Goal: Information Seeking & Learning: Find specific fact

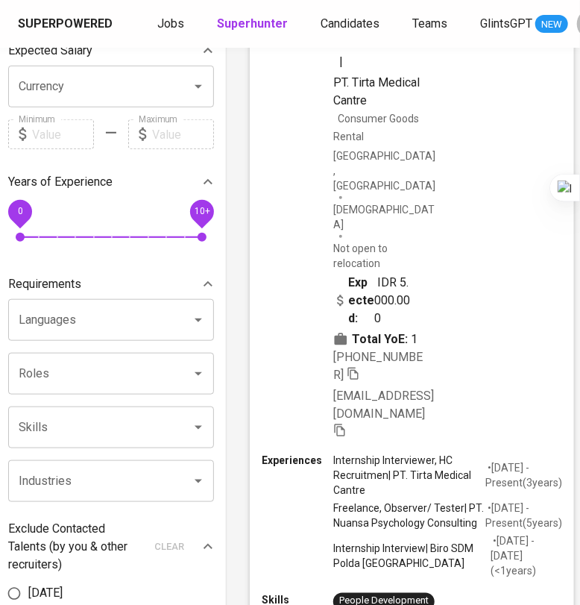
scroll to position [0, 22]
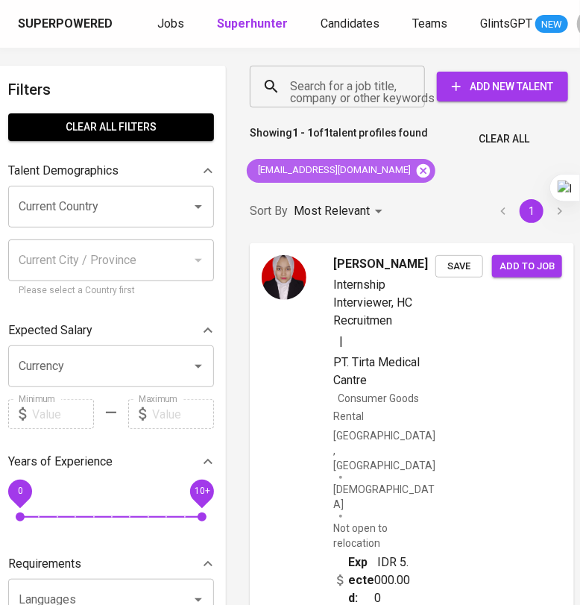
click at [417, 171] on icon at bounding box center [423, 169] width 13 height 13
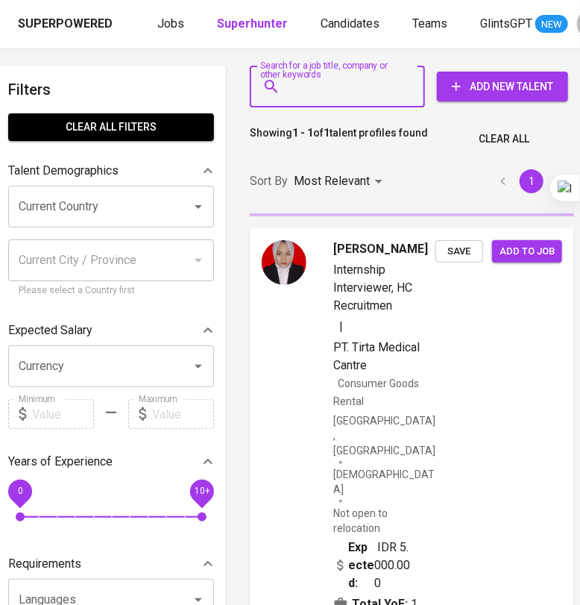
click at [328, 97] on input "Search for a job title, company or other keywords" at bounding box center [341, 86] width 110 height 28
paste input "[EMAIL_ADDRESS][DOMAIN_NAME]"
type input "[EMAIL_ADDRESS][DOMAIN_NAME]"
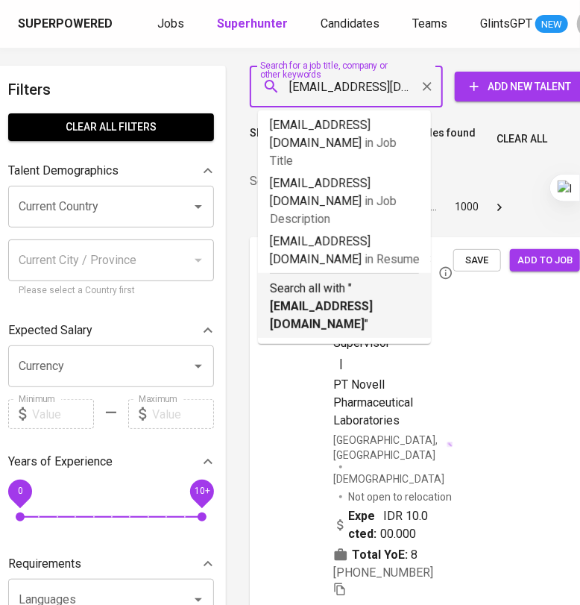
click at [330, 299] on b "[EMAIL_ADDRESS][DOMAIN_NAME]" at bounding box center [321, 315] width 103 height 32
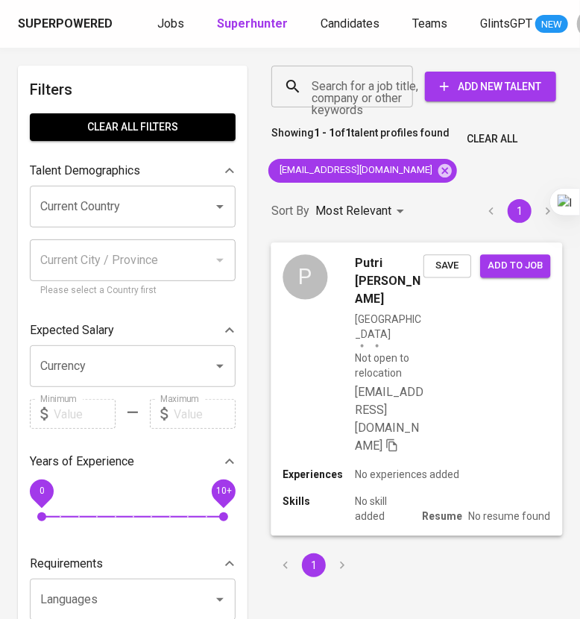
click at [483, 322] on div "P Putri [PERSON_NAME] [GEOGRAPHIC_DATA] Not open to relocation [EMAIL_ADDRESS][…" at bounding box center [417, 354] width 292 height 224
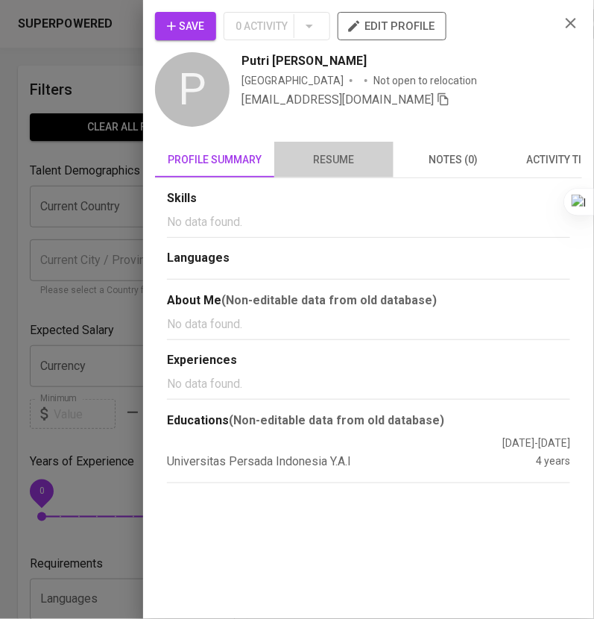
click at [347, 164] on span "resume" at bounding box center [333, 160] width 101 height 19
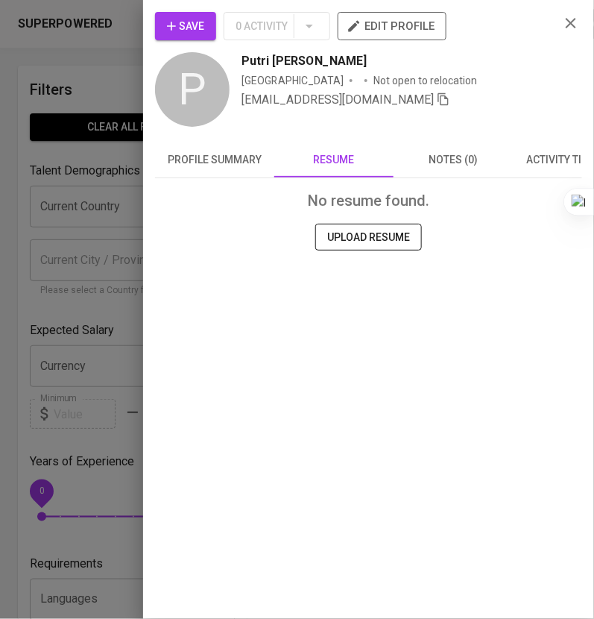
click at [236, 146] on button "profile summary" at bounding box center [214, 160] width 119 height 36
